Goal: Communication & Community: Participate in discussion

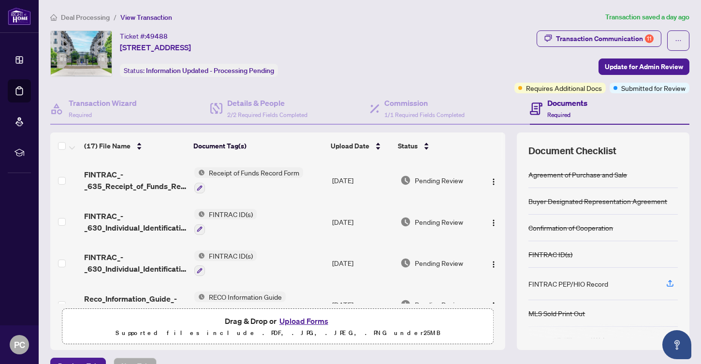
click at [415, 42] on div "Ticket #: 49488 [STREET_ADDRESS] Status: Information Updated - Processing Pendi…" at bounding box center [280, 53] width 460 height 46
click at [590, 37] on div "Transaction Communication 11" at bounding box center [605, 38] width 98 height 15
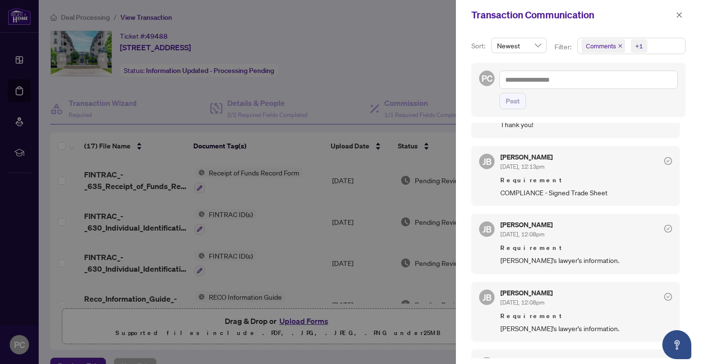
scroll to position [125, 0]
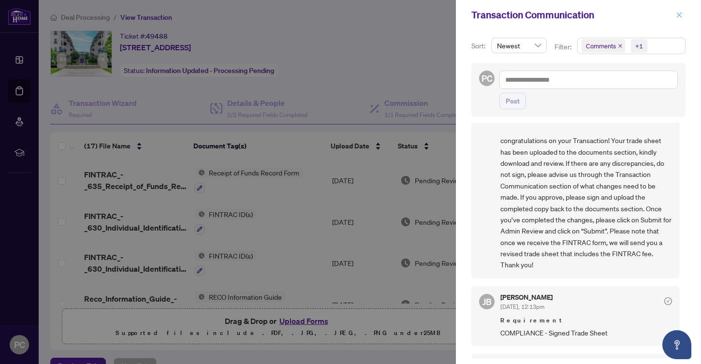
click at [674, 15] on button "button" at bounding box center [679, 15] width 13 height 12
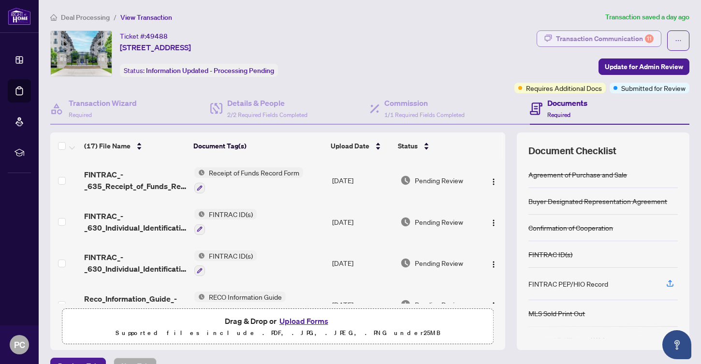
click at [624, 44] on div "Transaction Communication 11" at bounding box center [605, 38] width 98 height 15
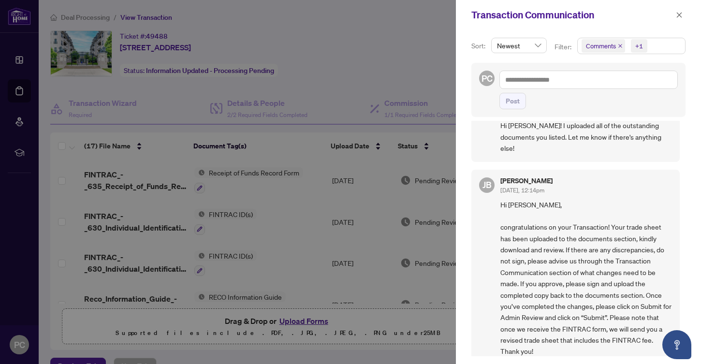
scroll to position [0, 0]
click at [522, 46] on span "Newest" at bounding box center [519, 45] width 44 height 15
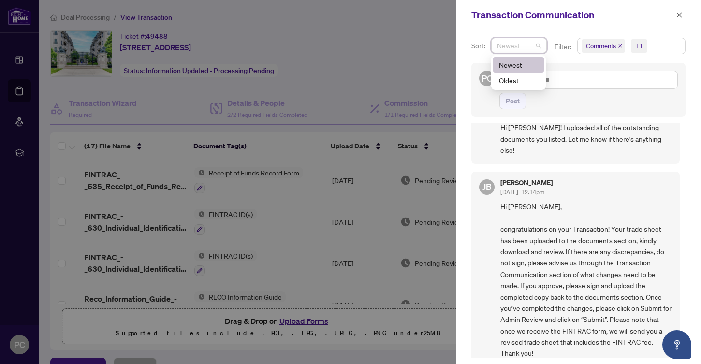
click at [493, 29] on div "Transaction Communication" at bounding box center [578, 15] width 245 height 30
click at [443, 53] on div at bounding box center [350, 182] width 701 height 364
click at [642, 44] on span "+1" at bounding box center [639, 46] width 16 height 14
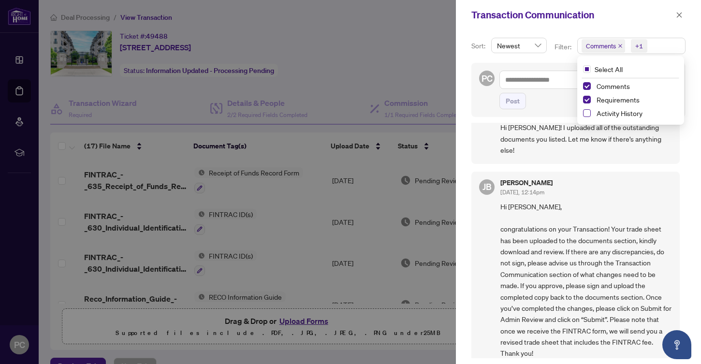
click at [589, 114] on span "Select Activity History" at bounding box center [587, 113] width 8 height 8
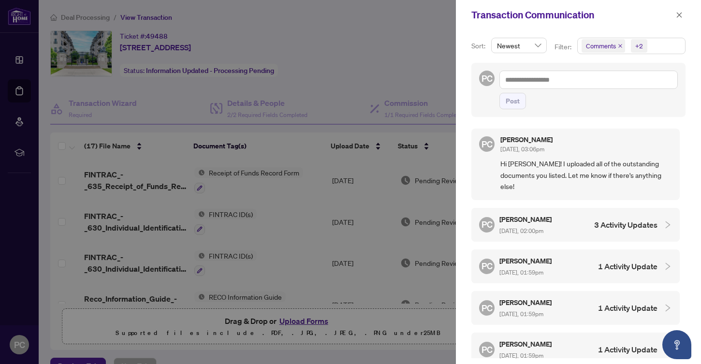
click at [474, 127] on div "PC Peter Chong Aug/26/2025, 03:06pm Hi Jean! I uploaded all of the outstanding …" at bounding box center [578, 240] width 214 height 235
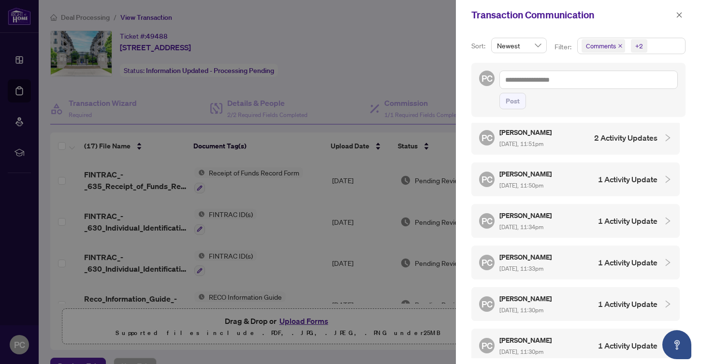
scroll to position [473, 0]
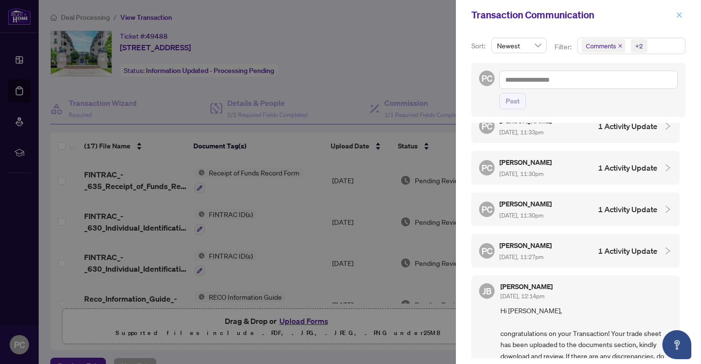
click at [677, 18] on icon "close" at bounding box center [679, 15] width 7 height 7
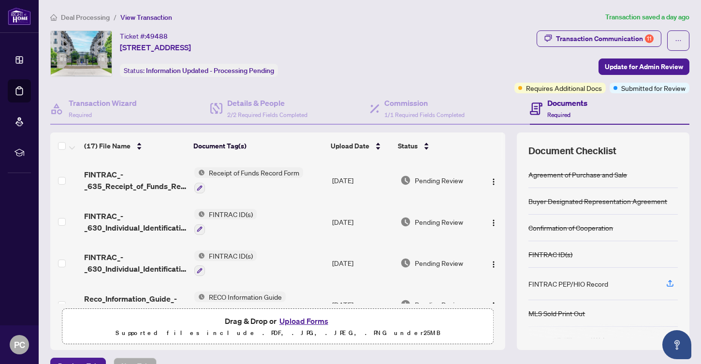
click at [502, 57] on div "Ticket #: 49488 [STREET_ADDRESS] Status: Information Updated - Processing Pendi…" at bounding box center [280, 53] width 460 height 46
click at [422, 53] on div "Ticket #: 49488 [STREET_ADDRESS] Status: Information Updated - Processing Pendi…" at bounding box center [280, 53] width 460 height 46
